Goal: Navigation & Orientation: Find specific page/section

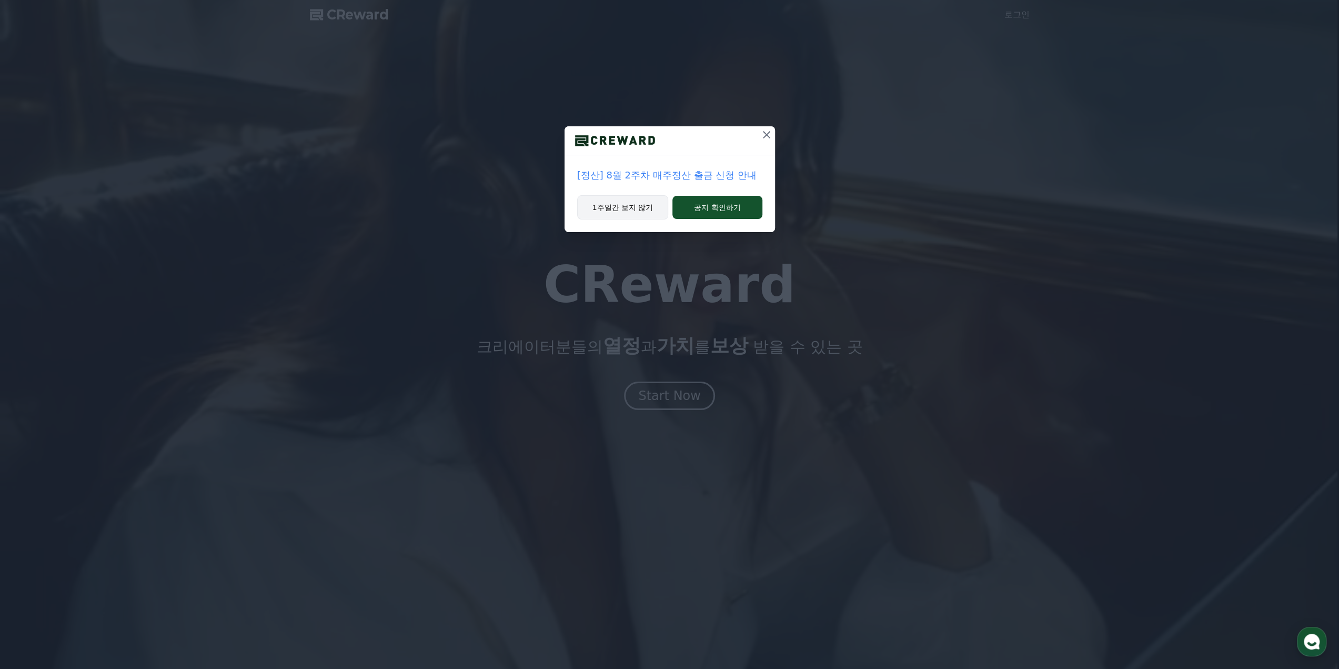
click at [613, 207] on button "1주일간 보지 않기" at bounding box center [623, 207] width 92 height 24
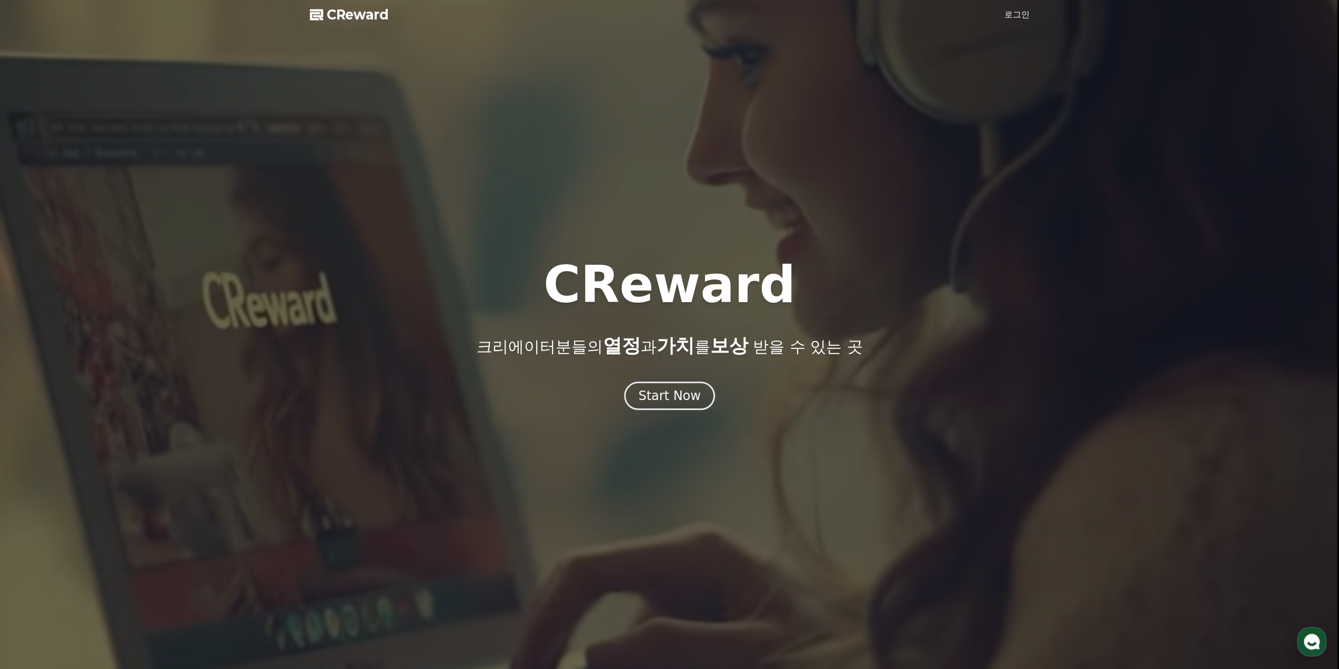
click at [1016, 17] on link "로그인" at bounding box center [1016, 14] width 25 height 13
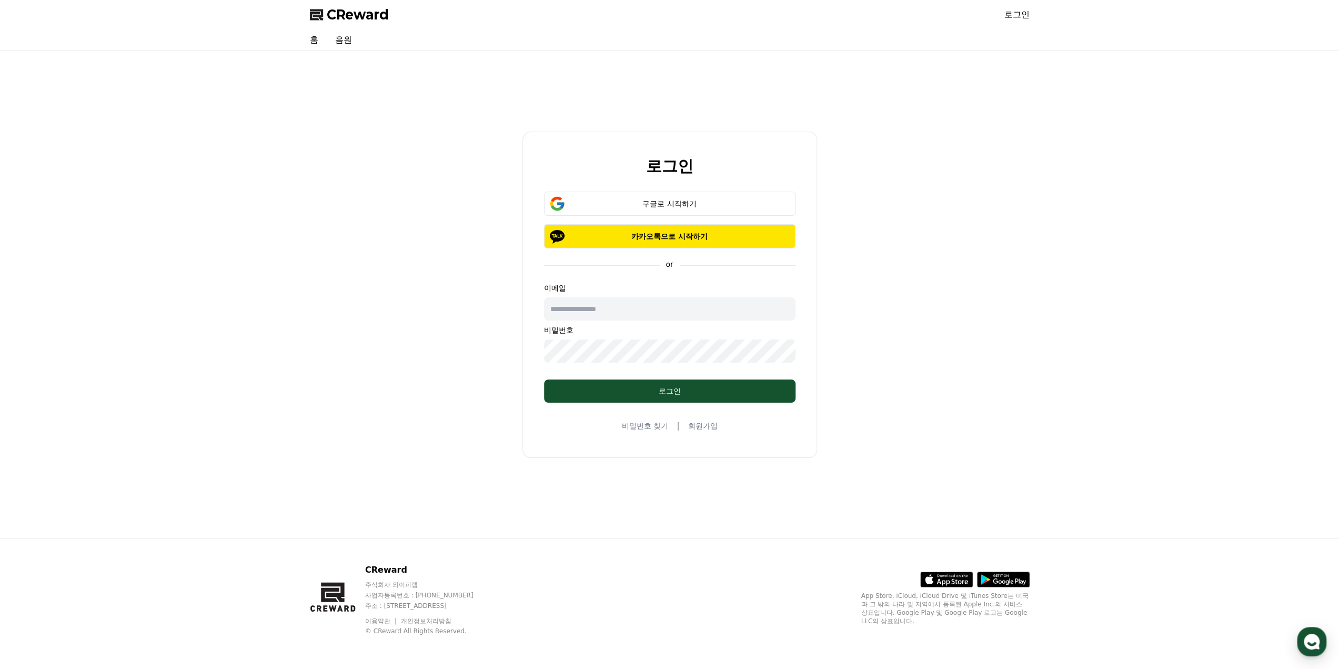
click at [1097, 233] on div "로그인 구글로 시작하기 카카오톡으로 시작하기 or 이메일 비밀번호 로그인 비밀번호 찾기 | 회원가입" at bounding box center [669, 294] width 1339 height 487
click at [1020, 16] on link "로그인" at bounding box center [1016, 14] width 25 height 13
click at [692, 200] on div "구글로 시작하기" at bounding box center [669, 203] width 221 height 11
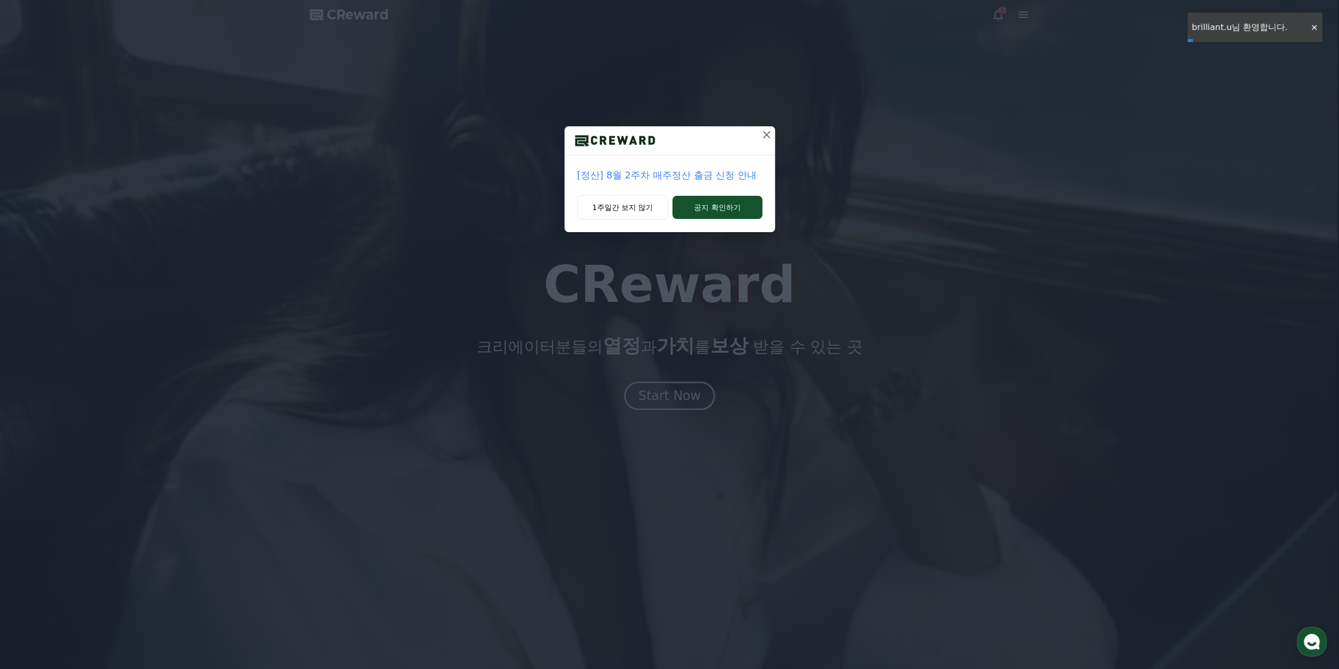
click at [770, 133] on icon at bounding box center [766, 134] width 13 height 13
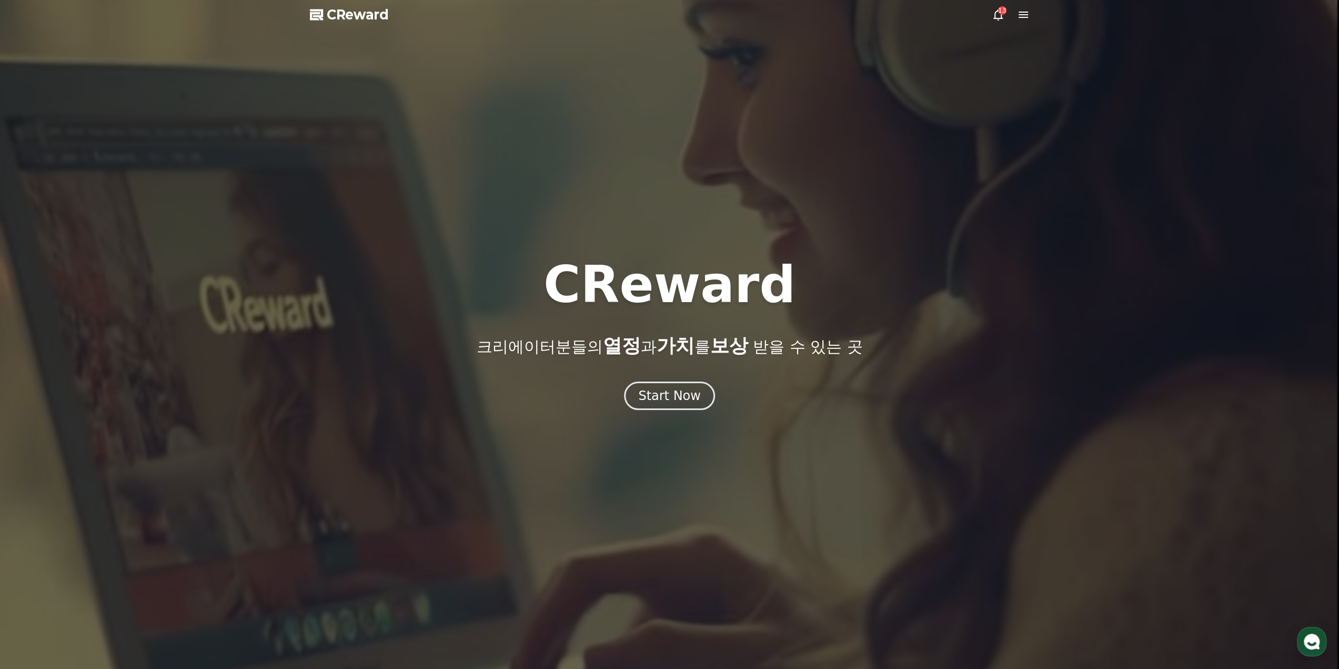
click at [996, 13] on icon at bounding box center [997, 14] width 13 height 13
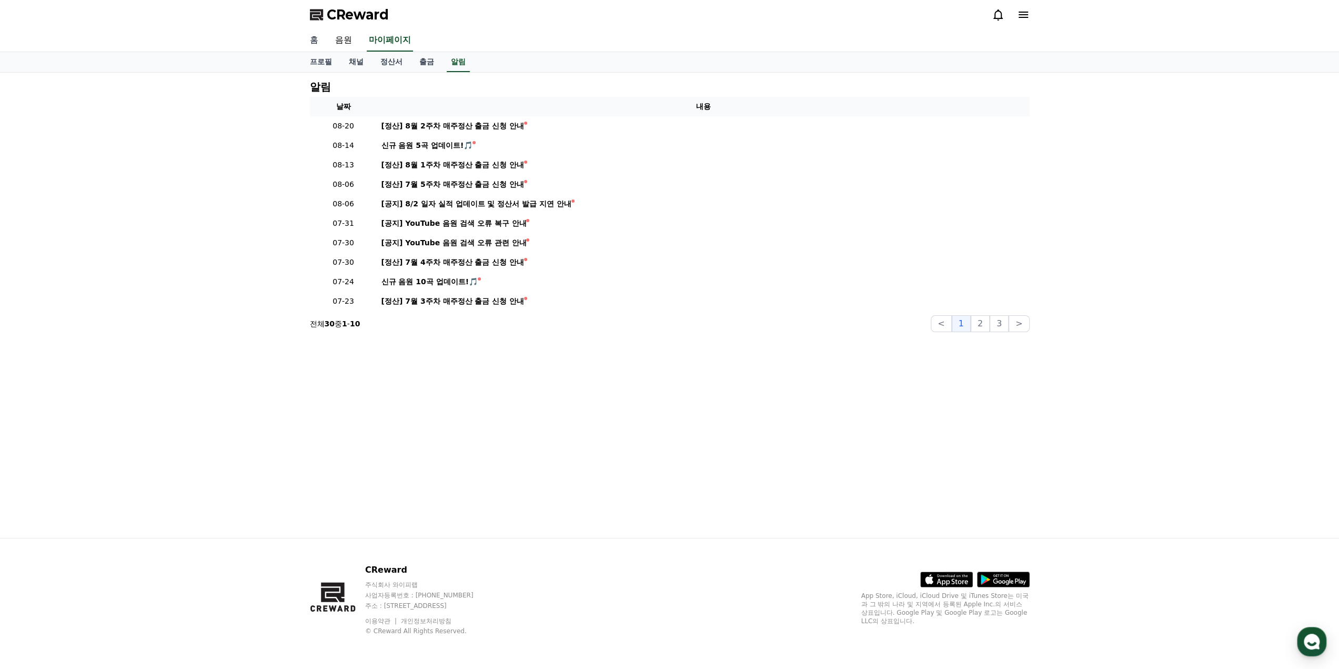
click at [311, 43] on link "홈" at bounding box center [313, 40] width 25 height 22
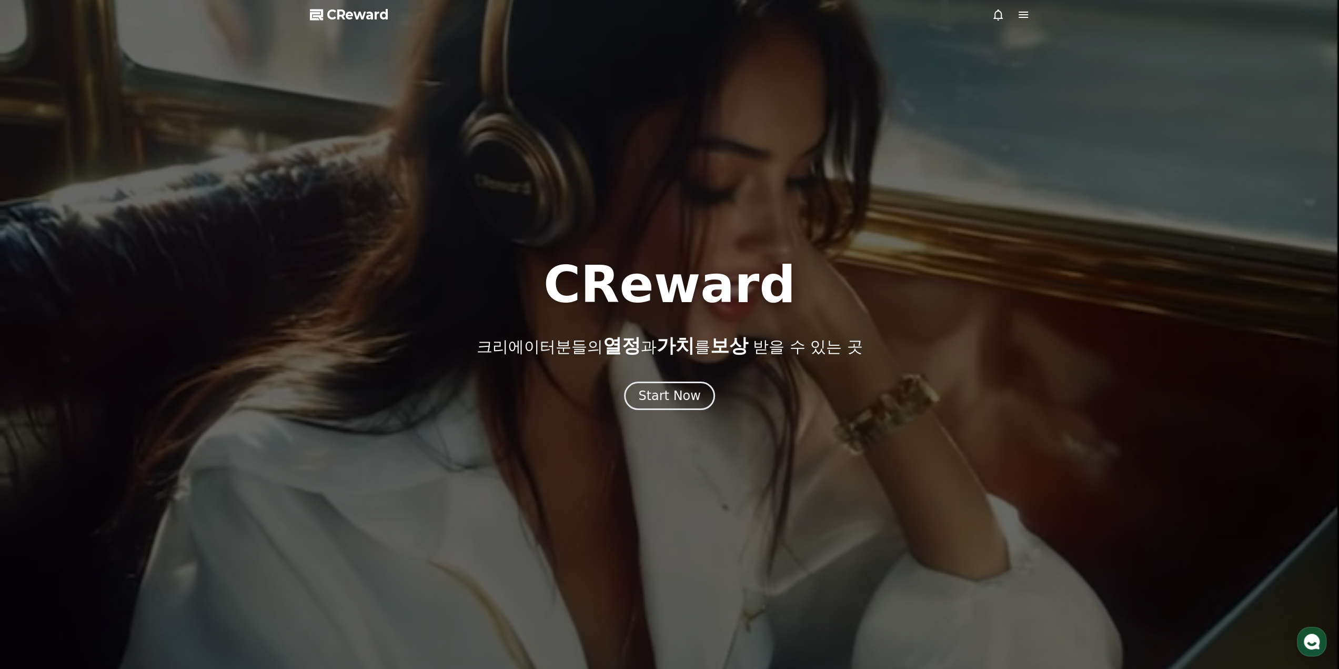
click at [336, 15] on span "CReward" at bounding box center [358, 14] width 62 height 17
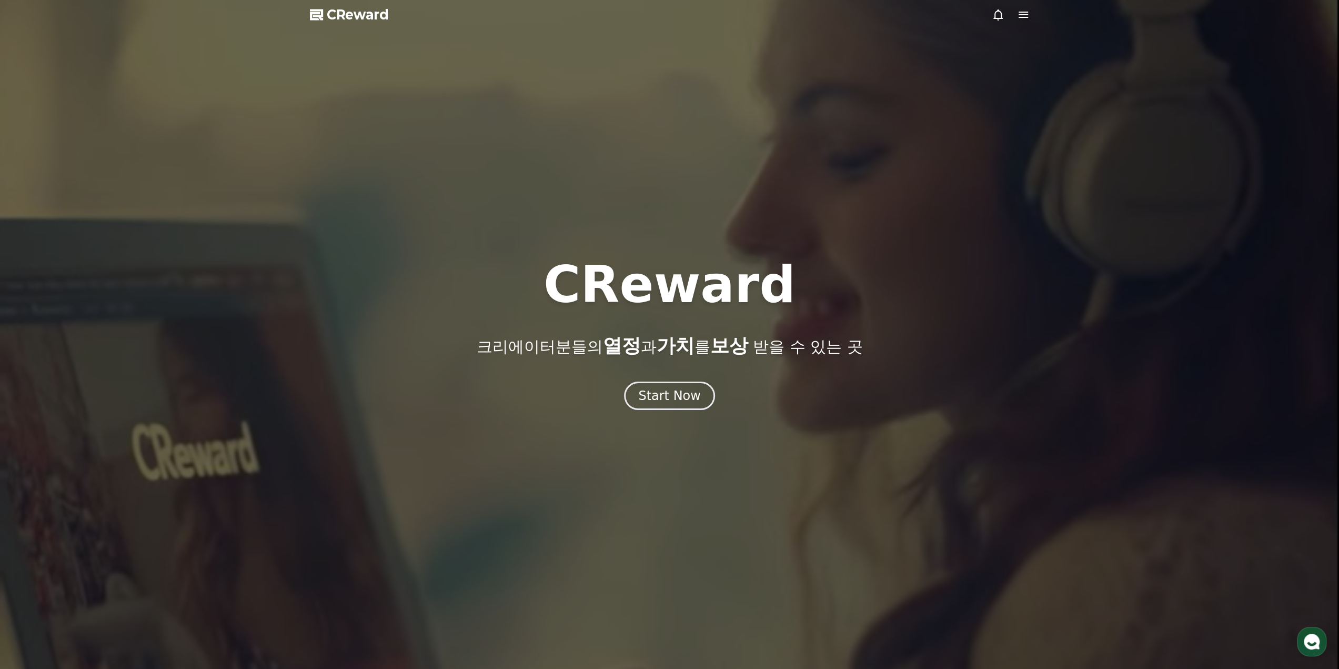
click at [1024, 16] on icon at bounding box center [1023, 14] width 13 height 13
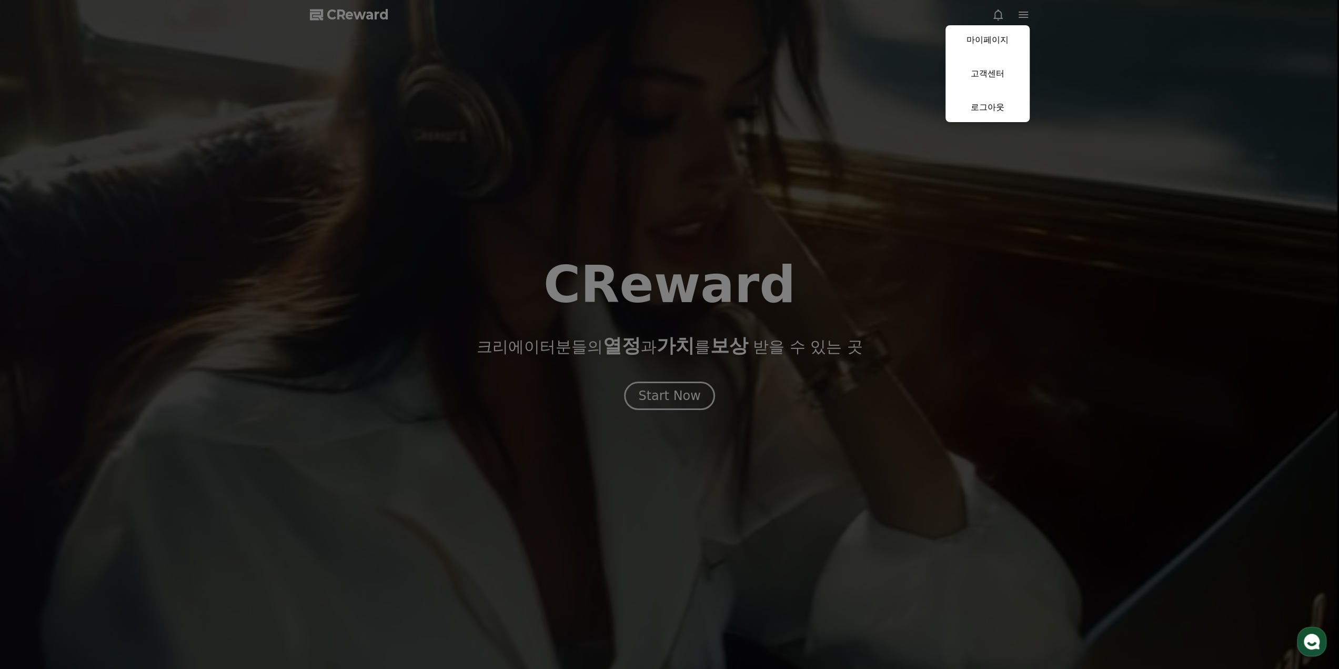
click at [847, 23] on button "close" at bounding box center [669, 334] width 1339 height 669
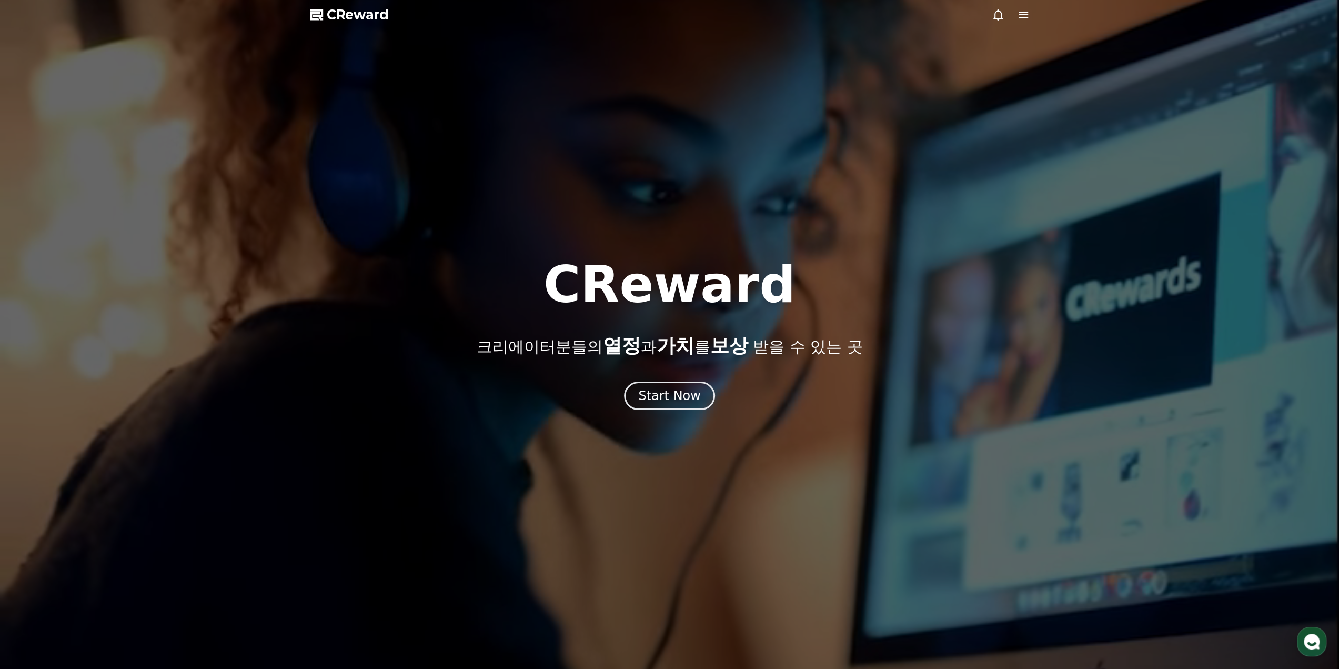
click at [996, 15] on icon at bounding box center [997, 14] width 13 height 13
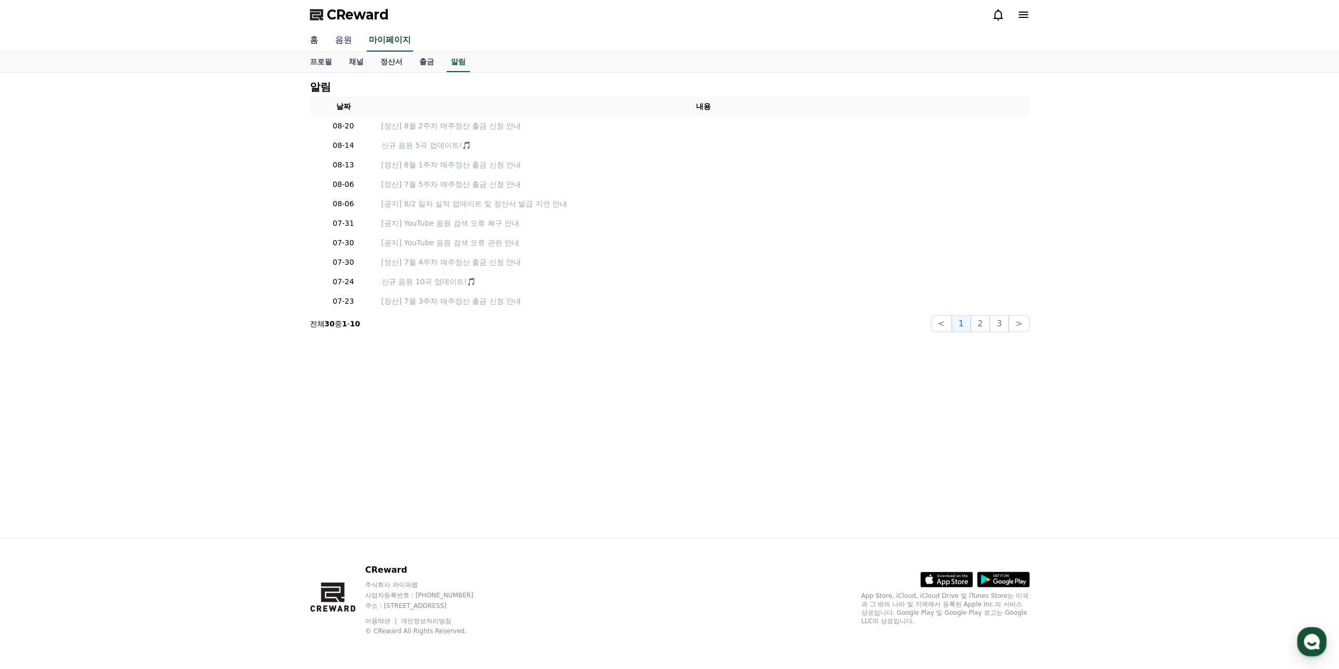
click at [349, 42] on link "음원" at bounding box center [344, 40] width 34 height 22
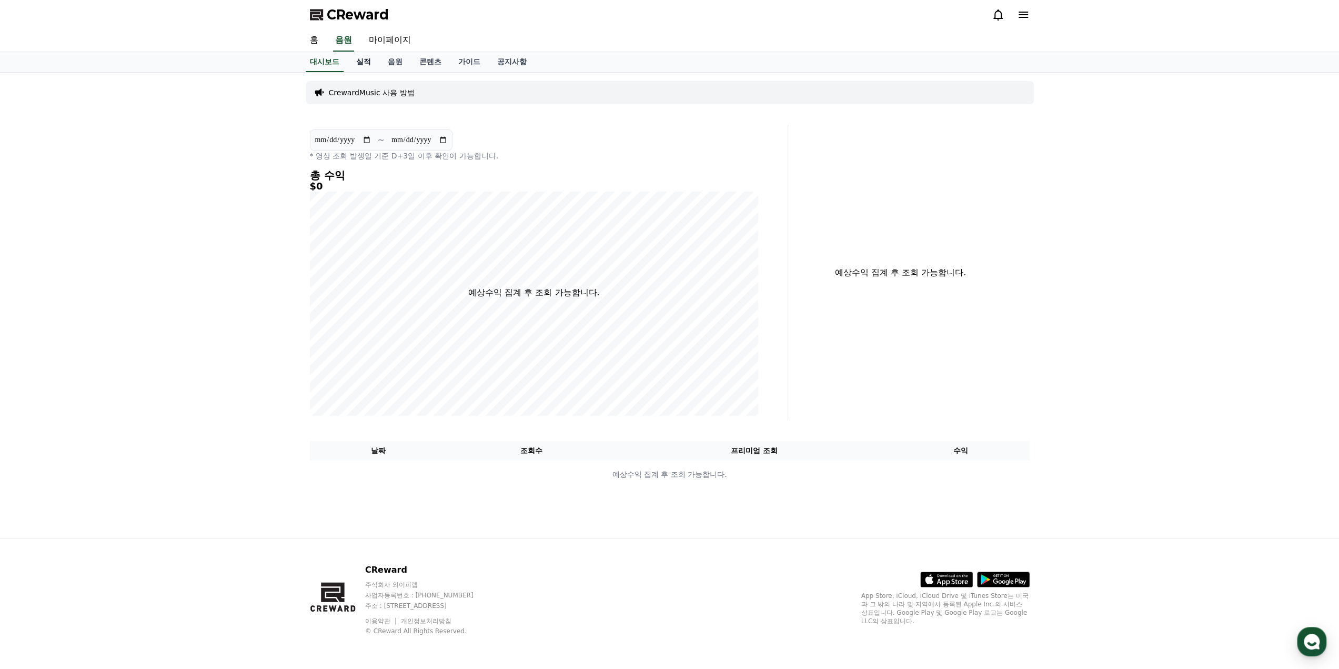
click at [369, 60] on link "실적" at bounding box center [364, 62] width 32 height 20
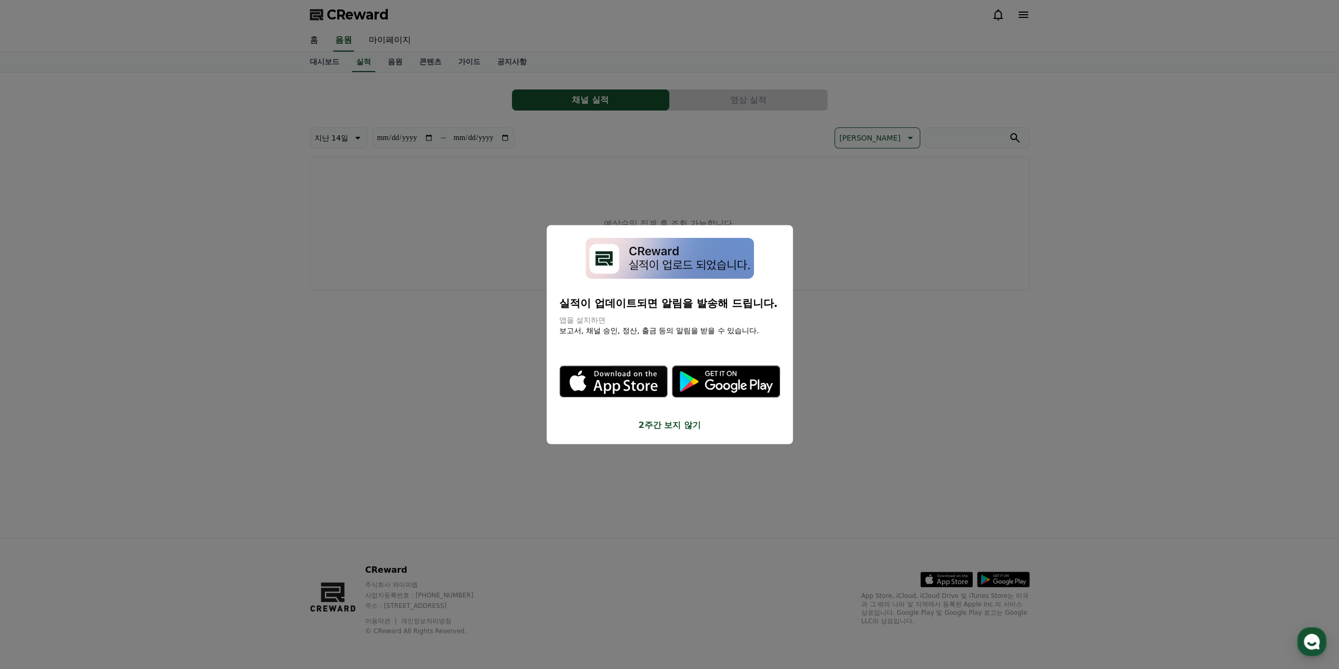
click at [362, 225] on button "close modal" at bounding box center [669, 334] width 1339 height 669
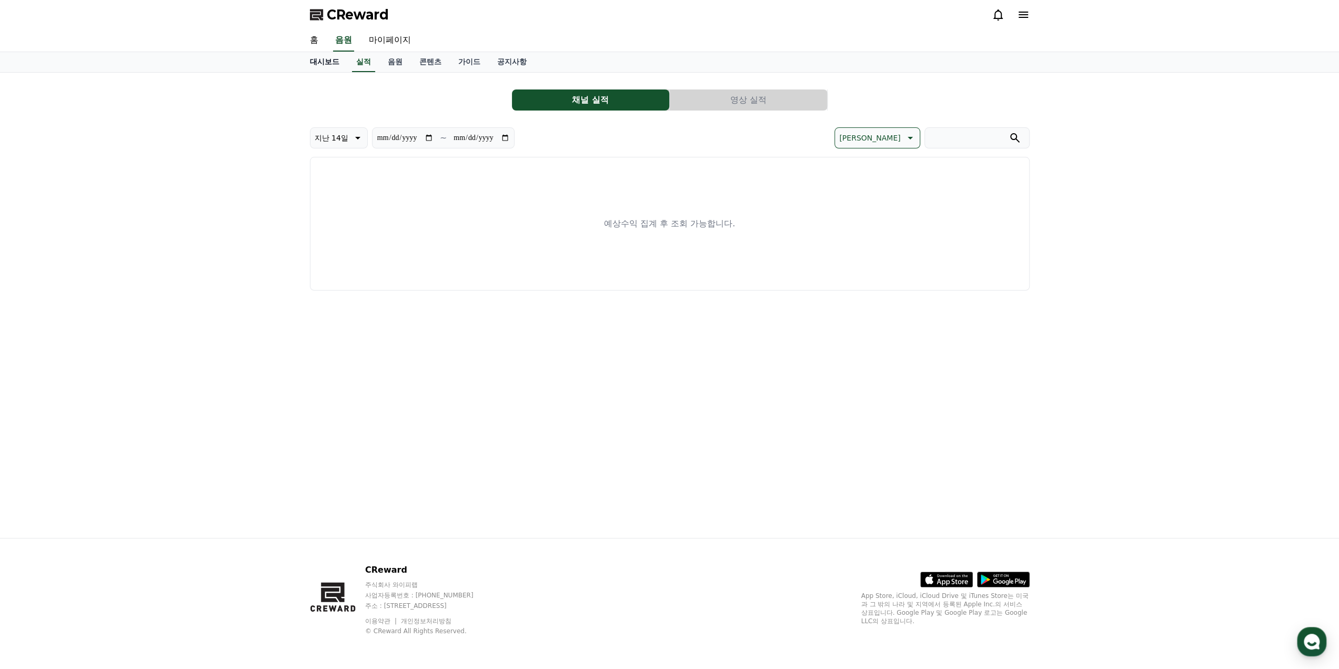
click at [323, 56] on link "대시보드" at bounding box center [324, 62] width 46 height 20
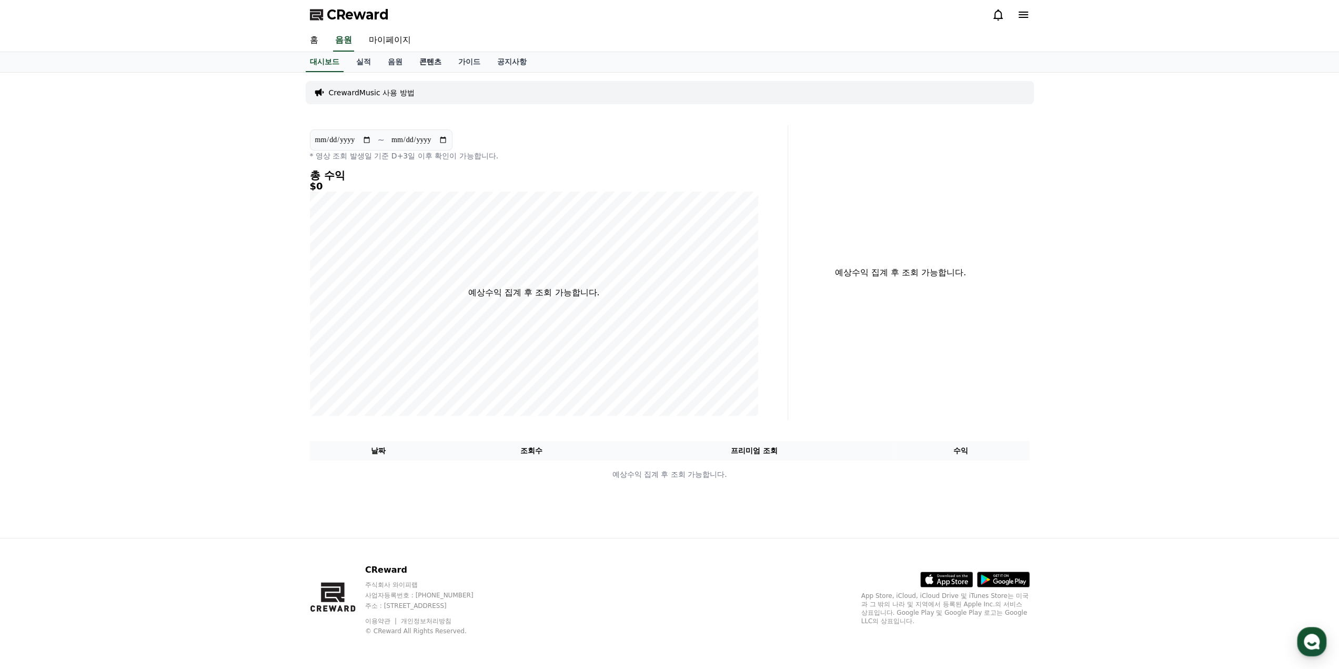
click at [434, 63] on link "콘텐츠" at bounding box center [430, 62] width 39 height 20
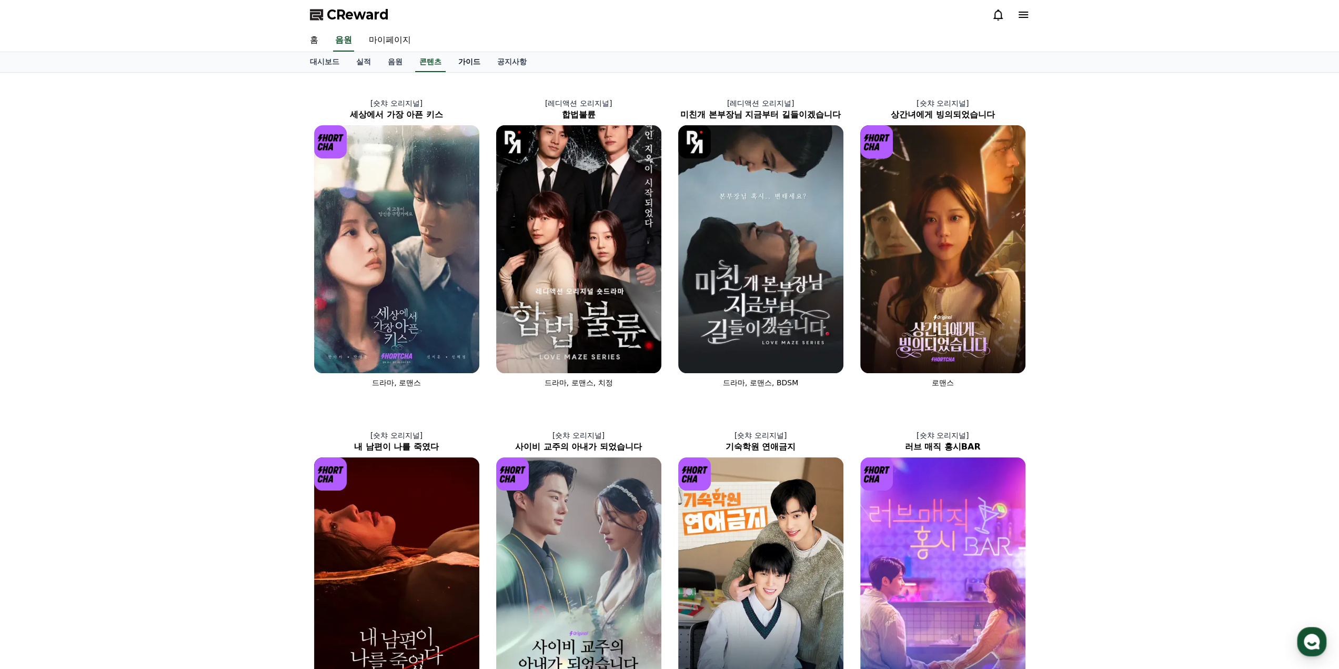
click at [471, 65] on link "가이드" at bounding box center [469, 62] width 39 height 20
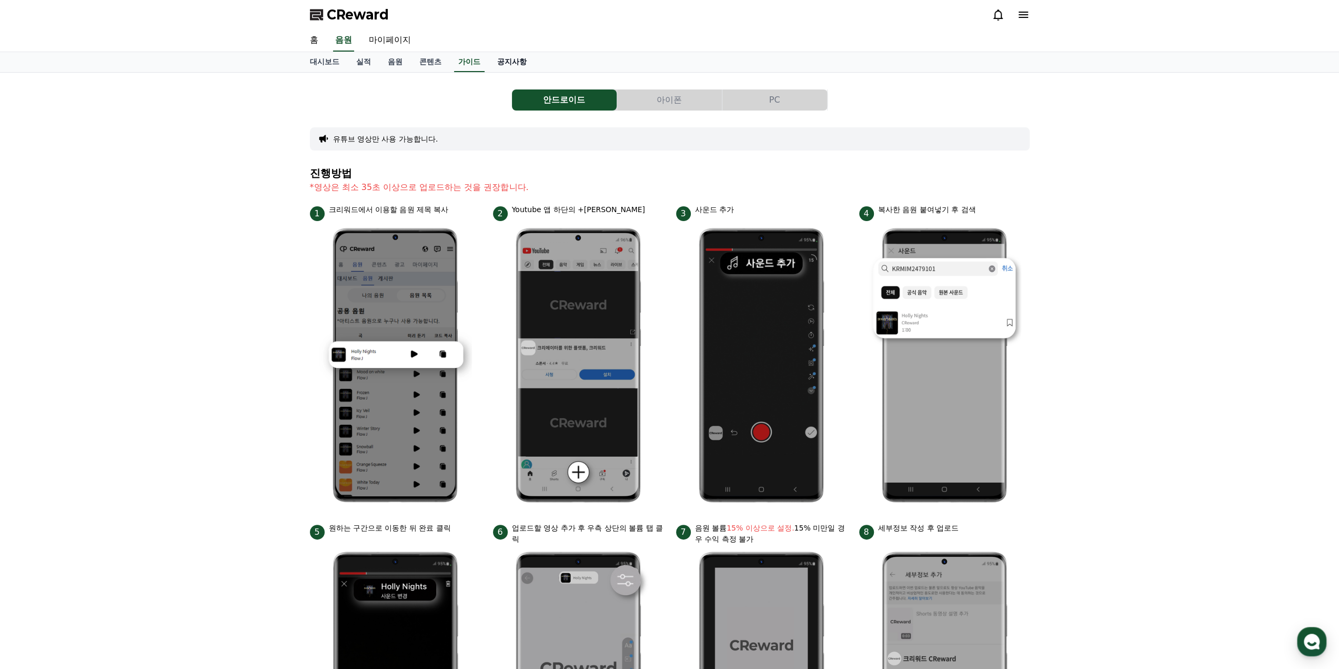
click at [520, 62] on link "공지사항" at bounding box center [512, 62] width 46 height 20
